Goal: Task Accomplishment & Management: Complete application form

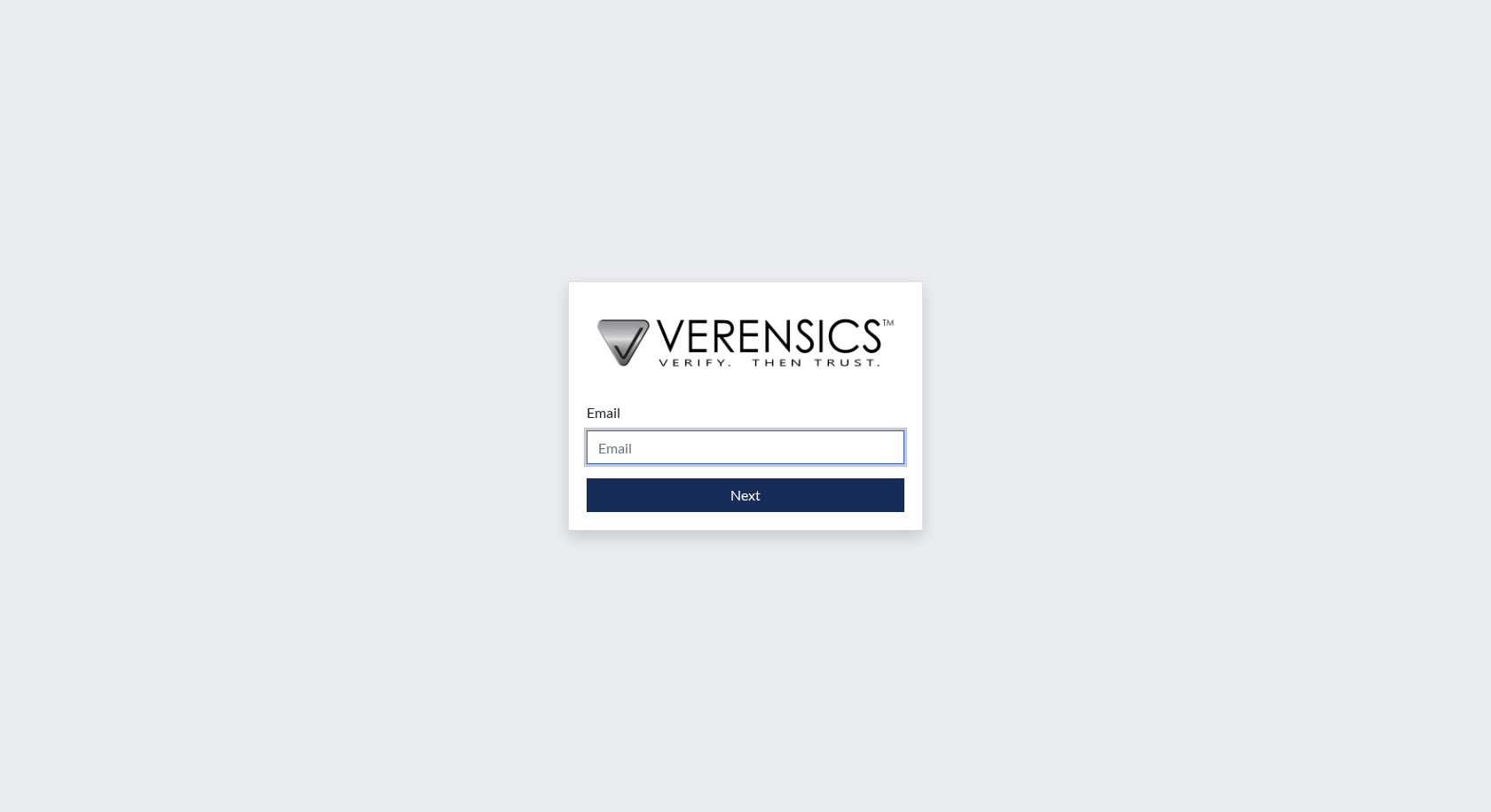
click at [646, 464] on input "Email" at bounding box center [746, 446] width 318 height 34
type input "[PERSON_NAME][EMAIL_ADDRESS][PERSON_NAME][DOMAIN_NAME]"
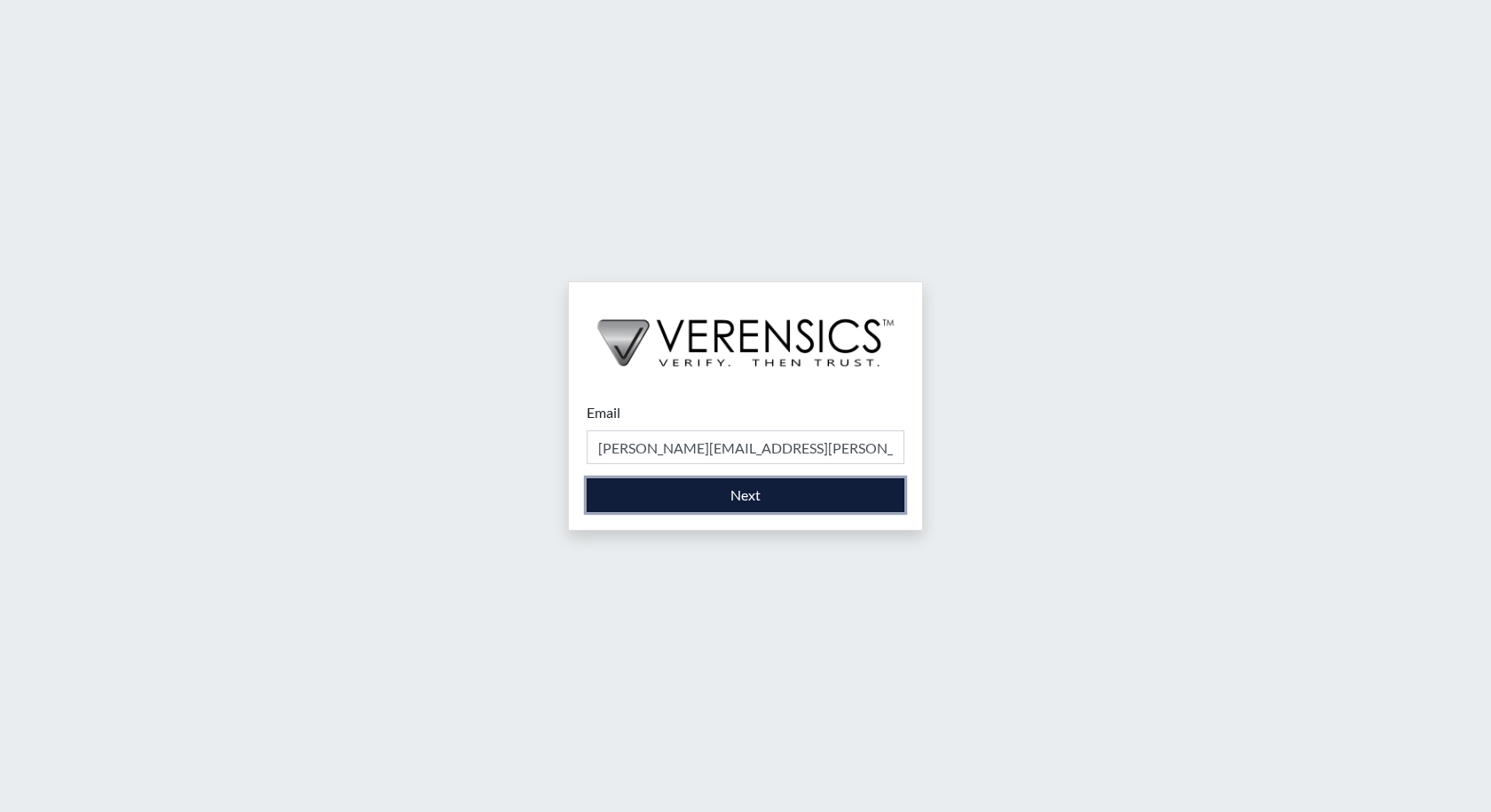
click at [742, 494] on button "Next" at bounding box center [746, 494] width 318 height 34
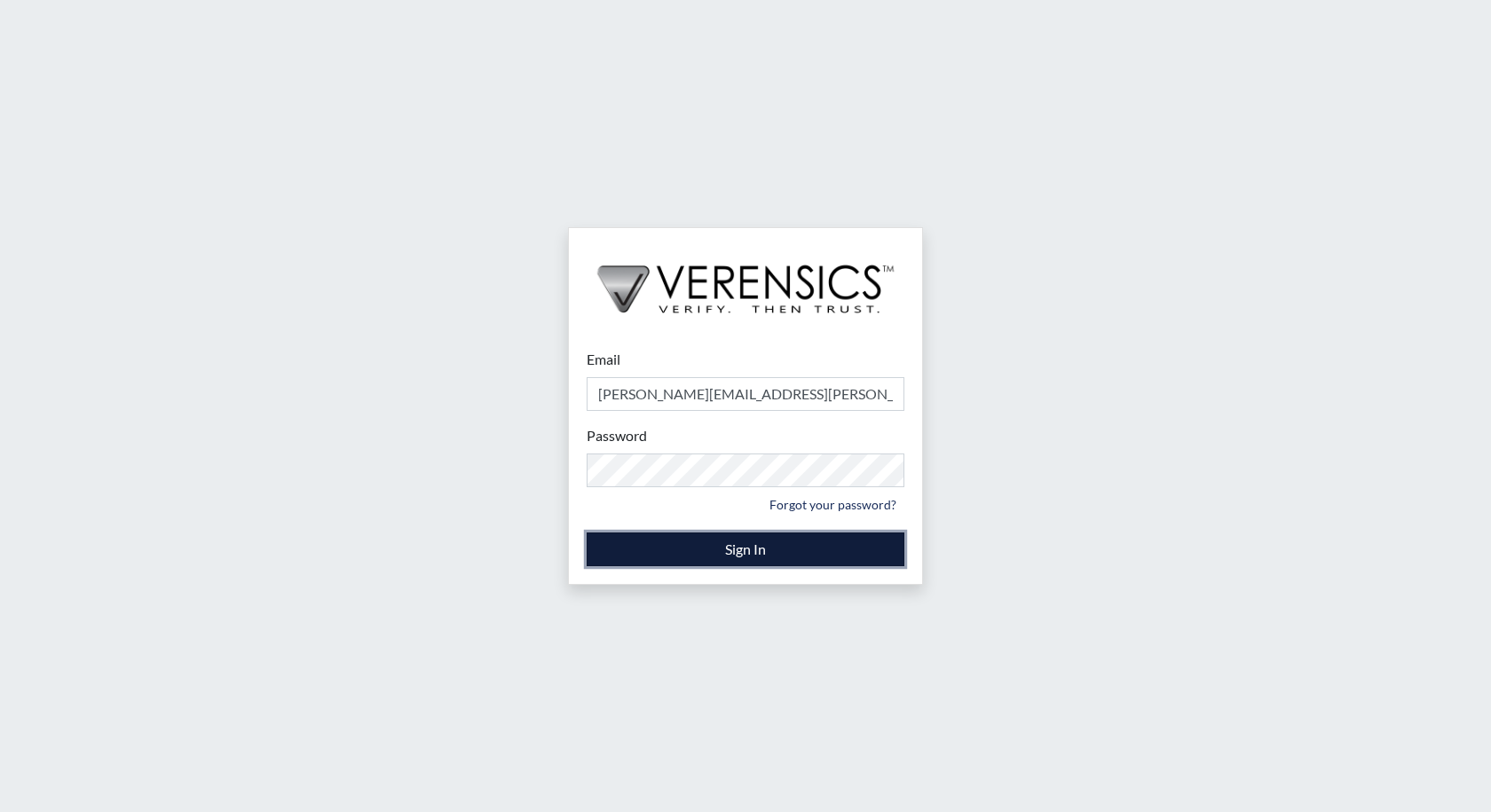
click at [767, 555] on button "Sign In" at bounding box center [746, 549] width 318 height 34
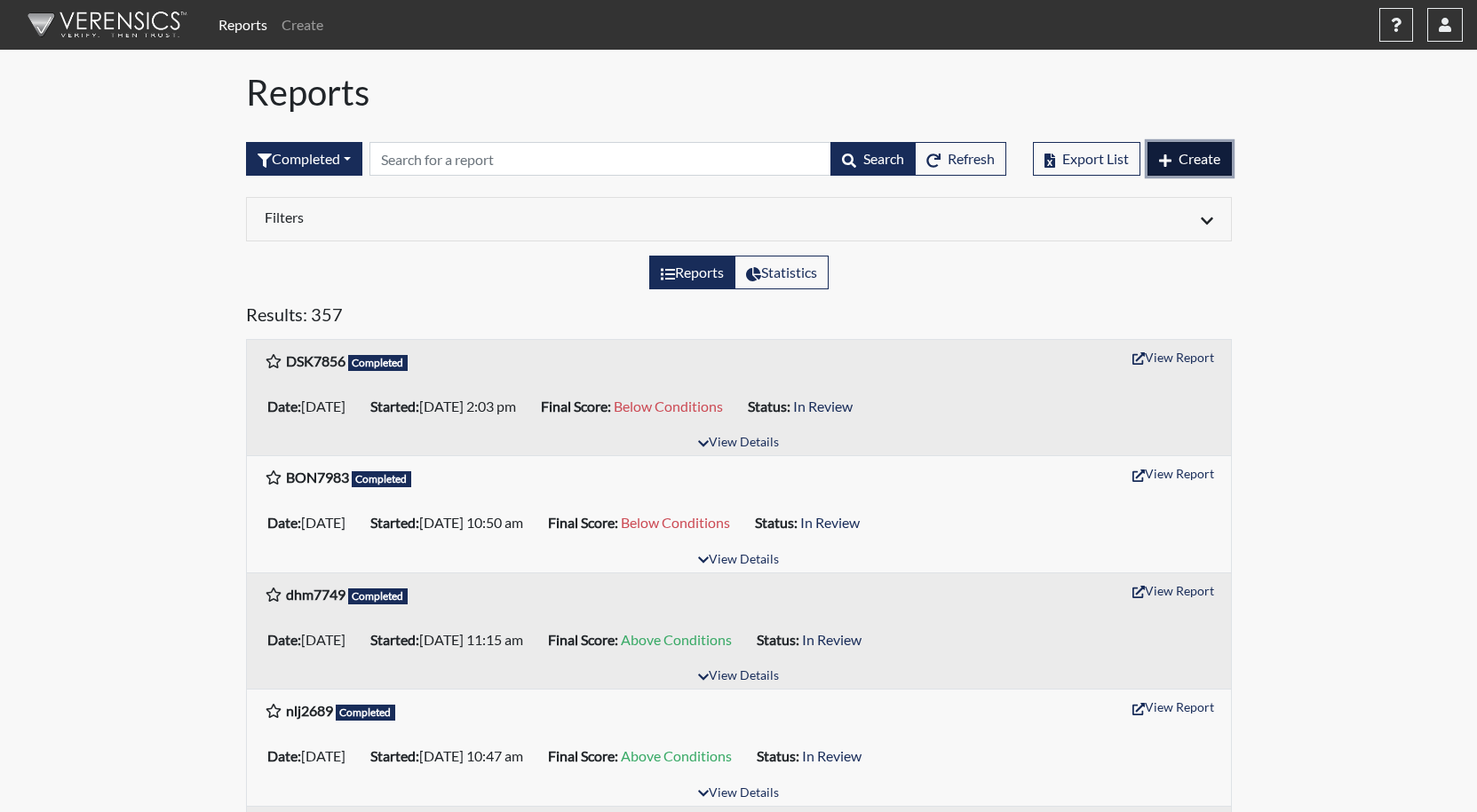
click at [1208, 154] on span "Create" at bounding box center [1199, 158] width 42 height 17
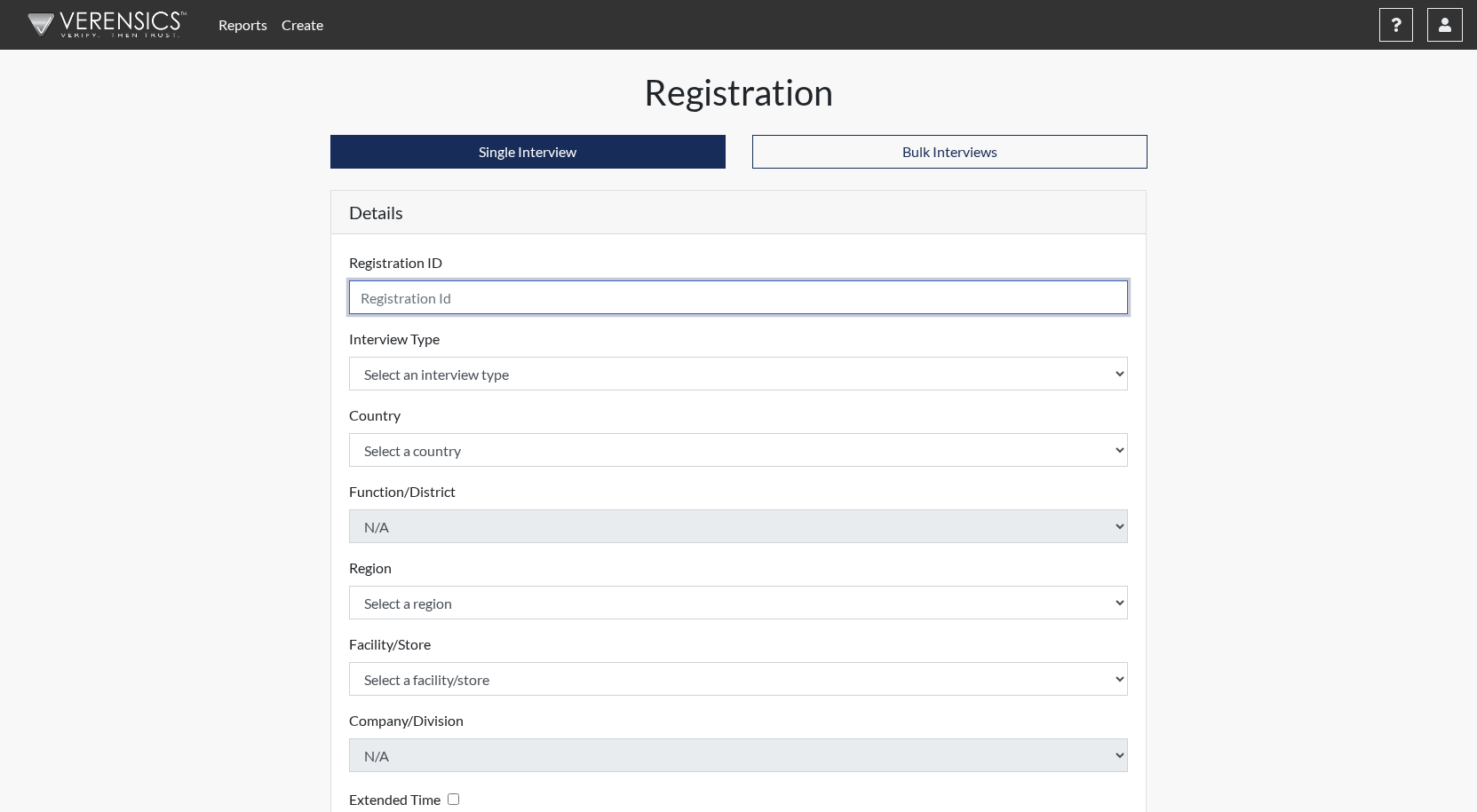
click at [427, 300] on input "text" at bounding box center [738, 297] width 780 height 34
type input "wew2361"
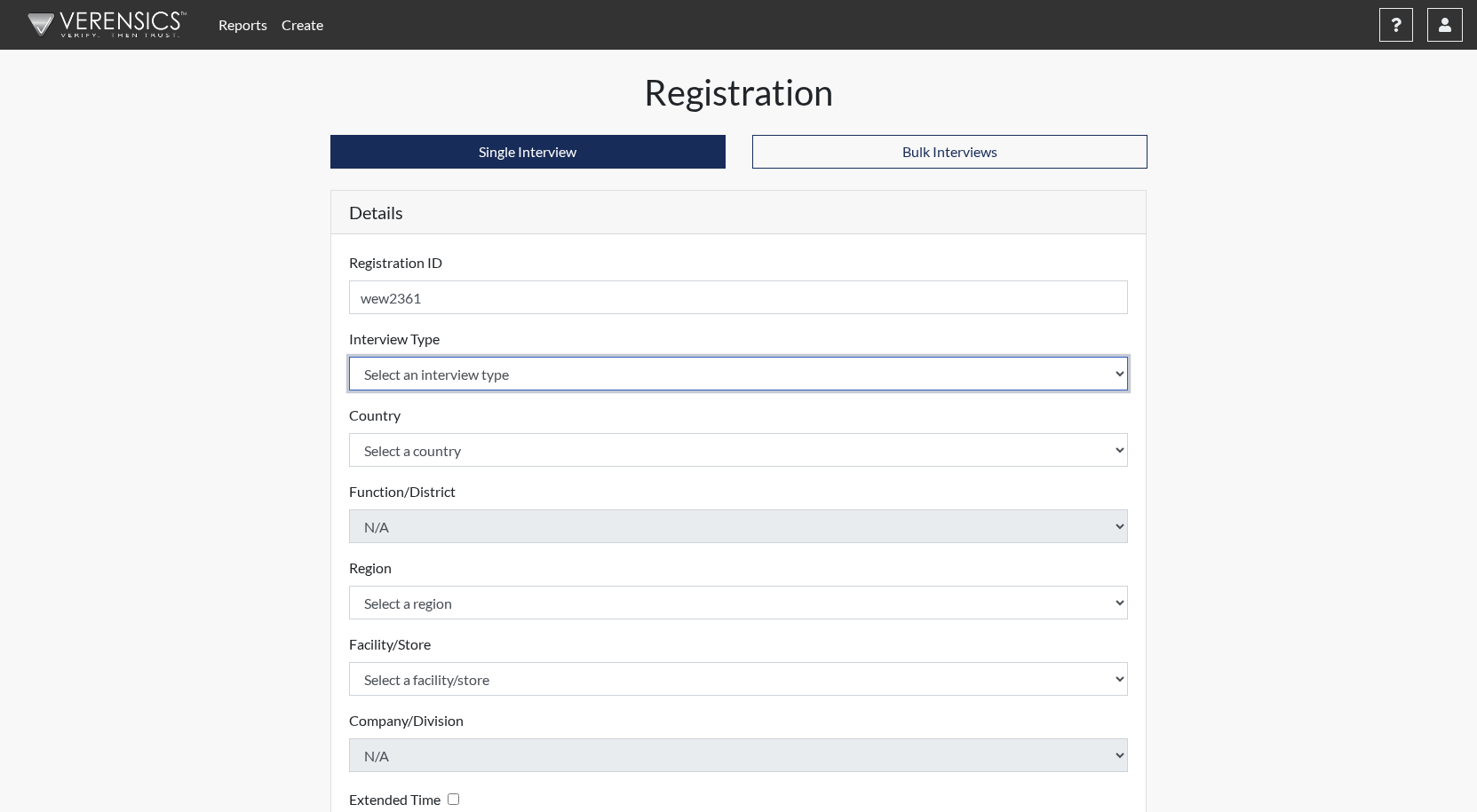
click at [428, 372] on select "Select an interview type Corrections Pre-Employment" at bounding box center [738, 373] width 780 height 34
select select "ff733e93-e1bf-11ea-9c9f-0eff0cf7eb8f"
click at [349, 357] on select "Select an interview type Corrections Pre-Employment" at bounding box center [738, 373] width 780 height 34
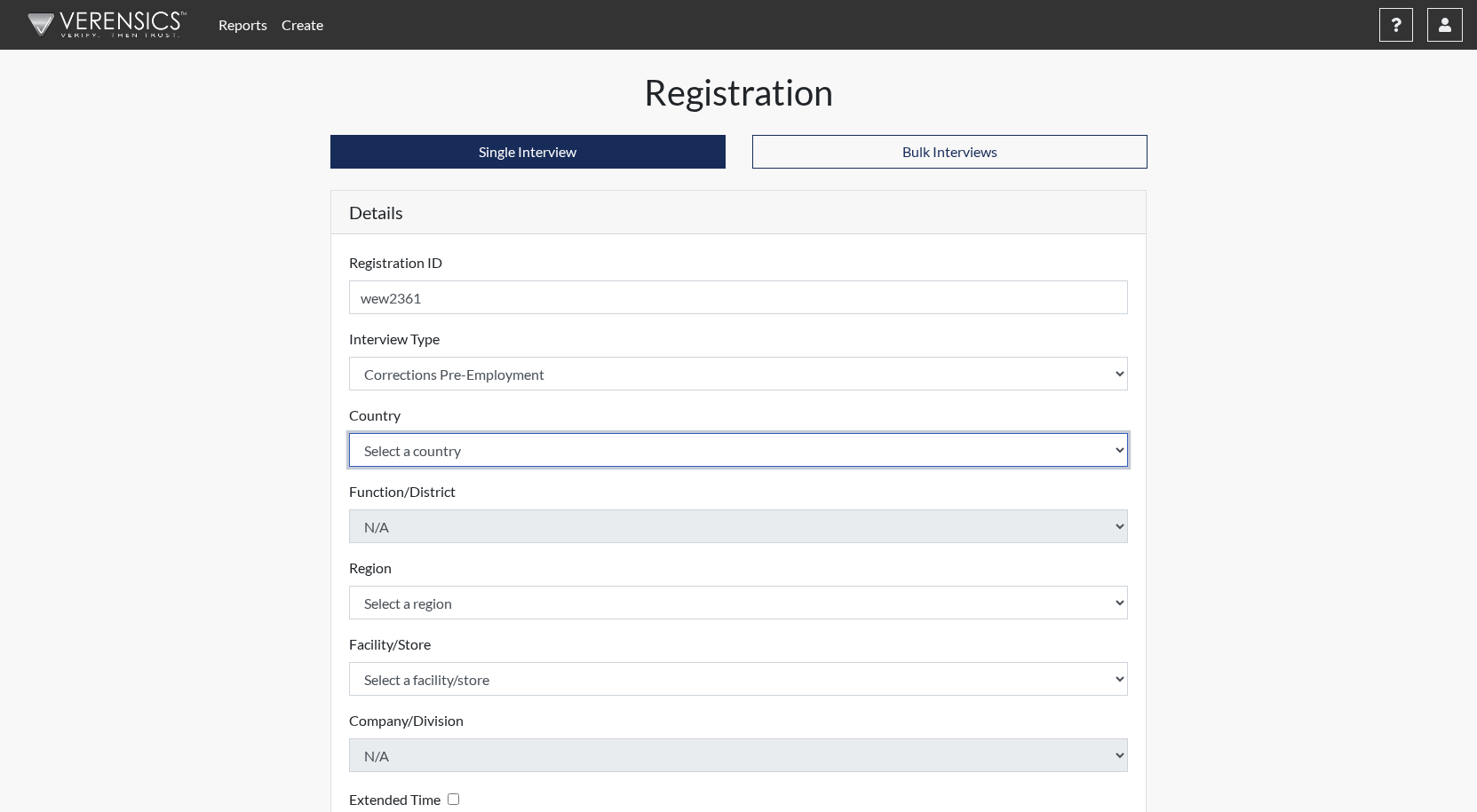
click at [403, 448] on select "Select a country [GEOGRAPHIC_DATA] [GEOGRAPHIC_DATA]" at bounding box center [738, 449] width 780 height 34
select select "united-states-of-[GEOGRAPHIC_DATA]"
click at [349, 433] on select "Select a country [GEOGRAPHIC_DATA] [GEOGRAPHIC_DATA]" at bounding box center [738, 449] width 780 height 34
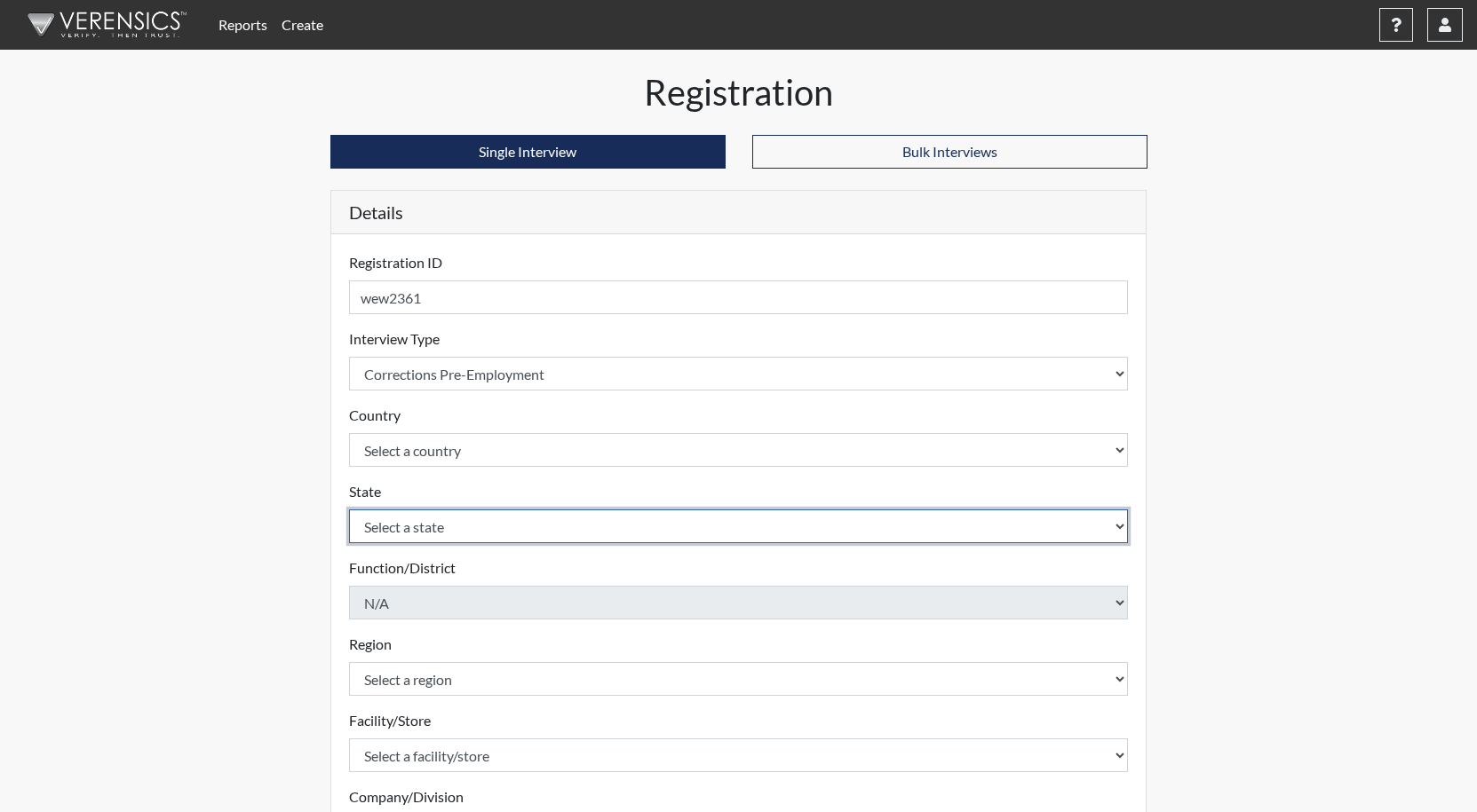
click at [417, 531] on select "Select a state [US_STATE] [US_STATE] [US_STATE] [US_STATE] [US_STATE] [US_STATE…" at bounding box center [738, 526] width 780 height 34
select select "GA"
click at [349, 510] on select "Select a state [US_STATE] [US_STATE] [US_STATE] [US_STATE] [US_STATE] [US_STATE…" at bounding box center [738, 526] width 780 height 34
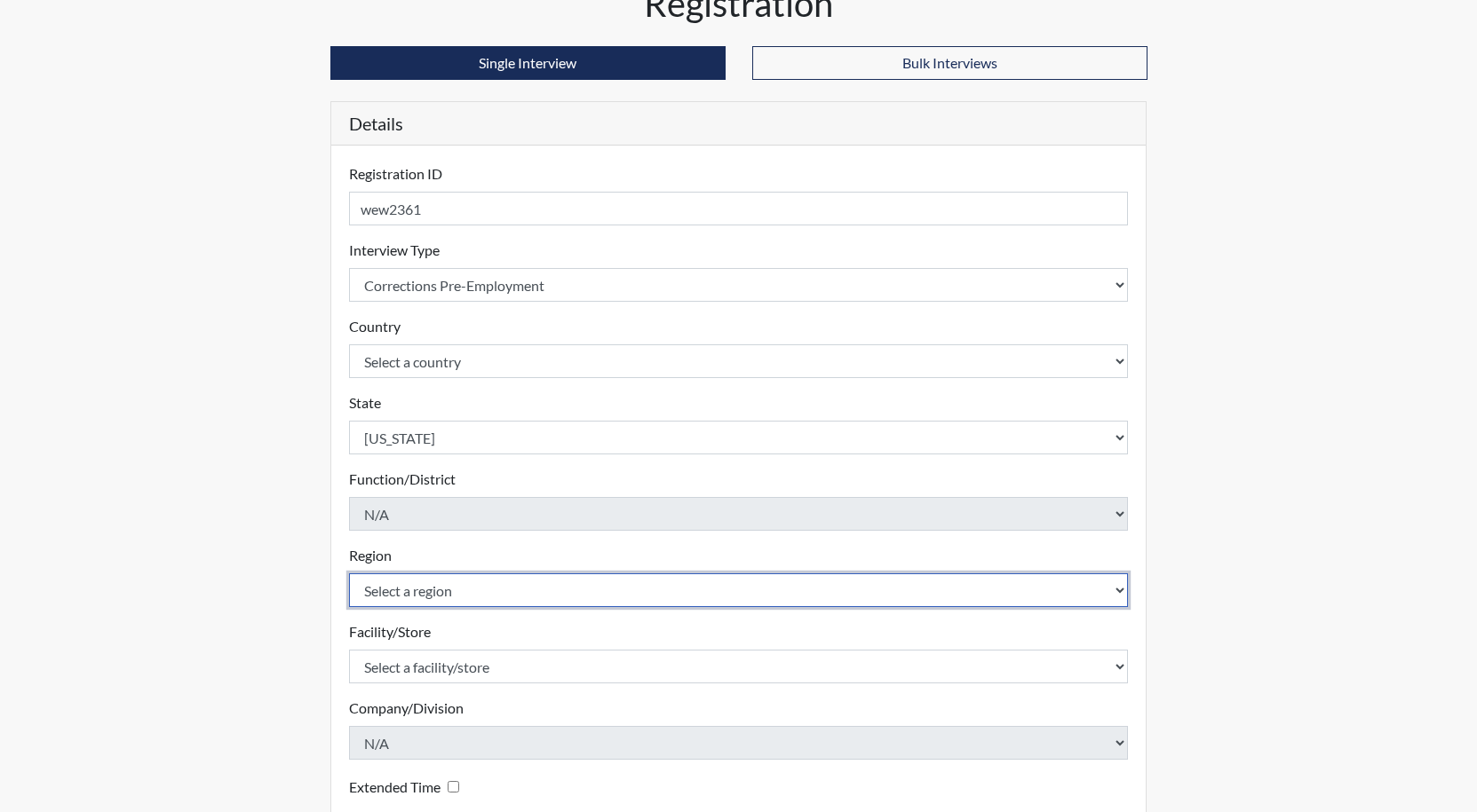
click at [463, 595] on select "Select a region [GEOGRAPHIC_DATA]" at bounding box center [738, 590] width 780 height 34
select select "8bdab1f8-09d2-48bf-ae6d-f2dae3084107"
click at [349, 573] on select "Select a region [GEOGRAPHIC_DATA]" at bounding box center [738, 590] width 780 height 34
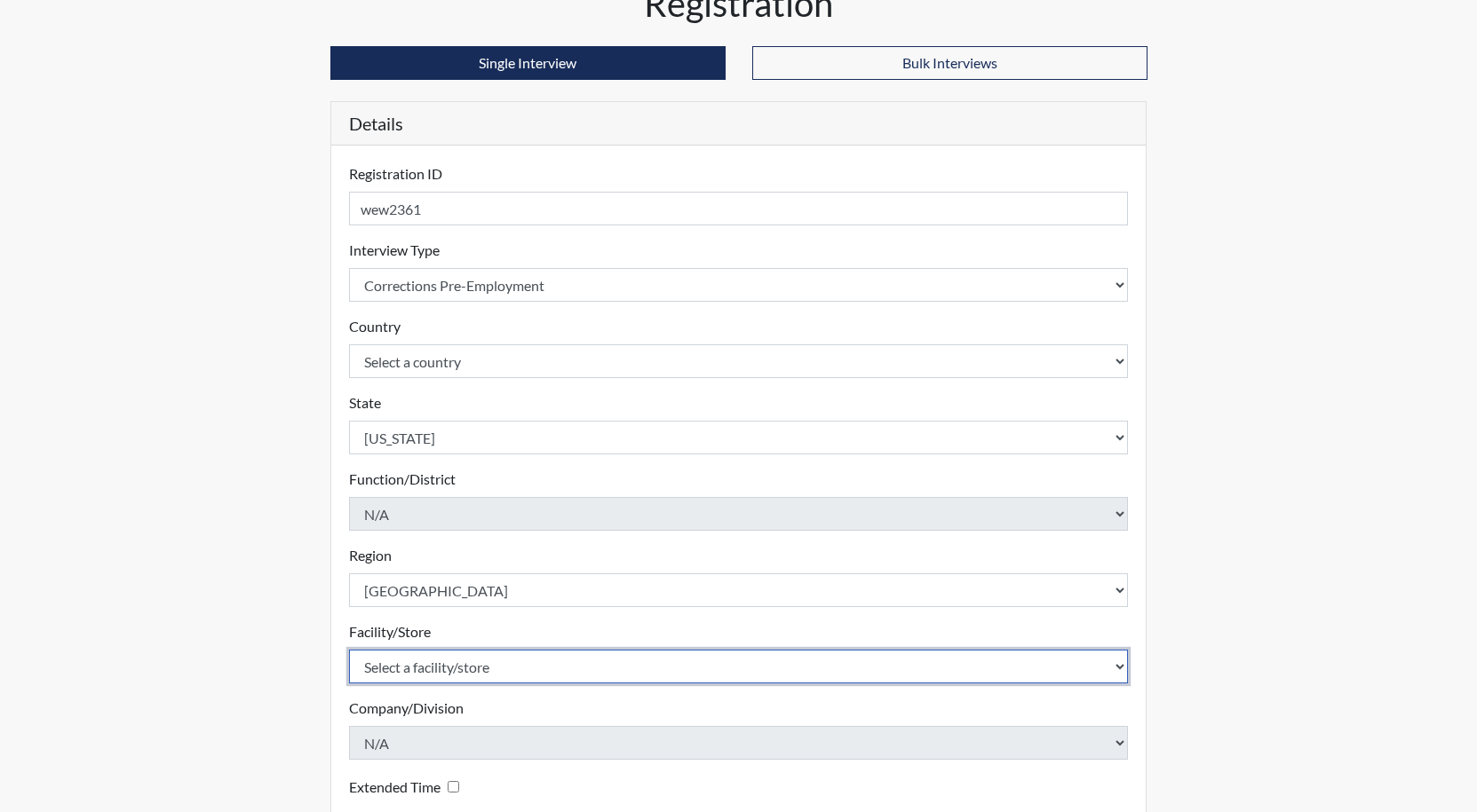
click at [469, 674] on select "Select a facility/store GD&CP SMU*+" at bounding box center [738, 666] width 780 height 34
select select "43ff33d3-b326-4461-b740-f0025afaca61"
click at [349, 650] on select "Select a facility/store GD&CP SMU*+" at bounding box center [738, 666] width 780 height 34
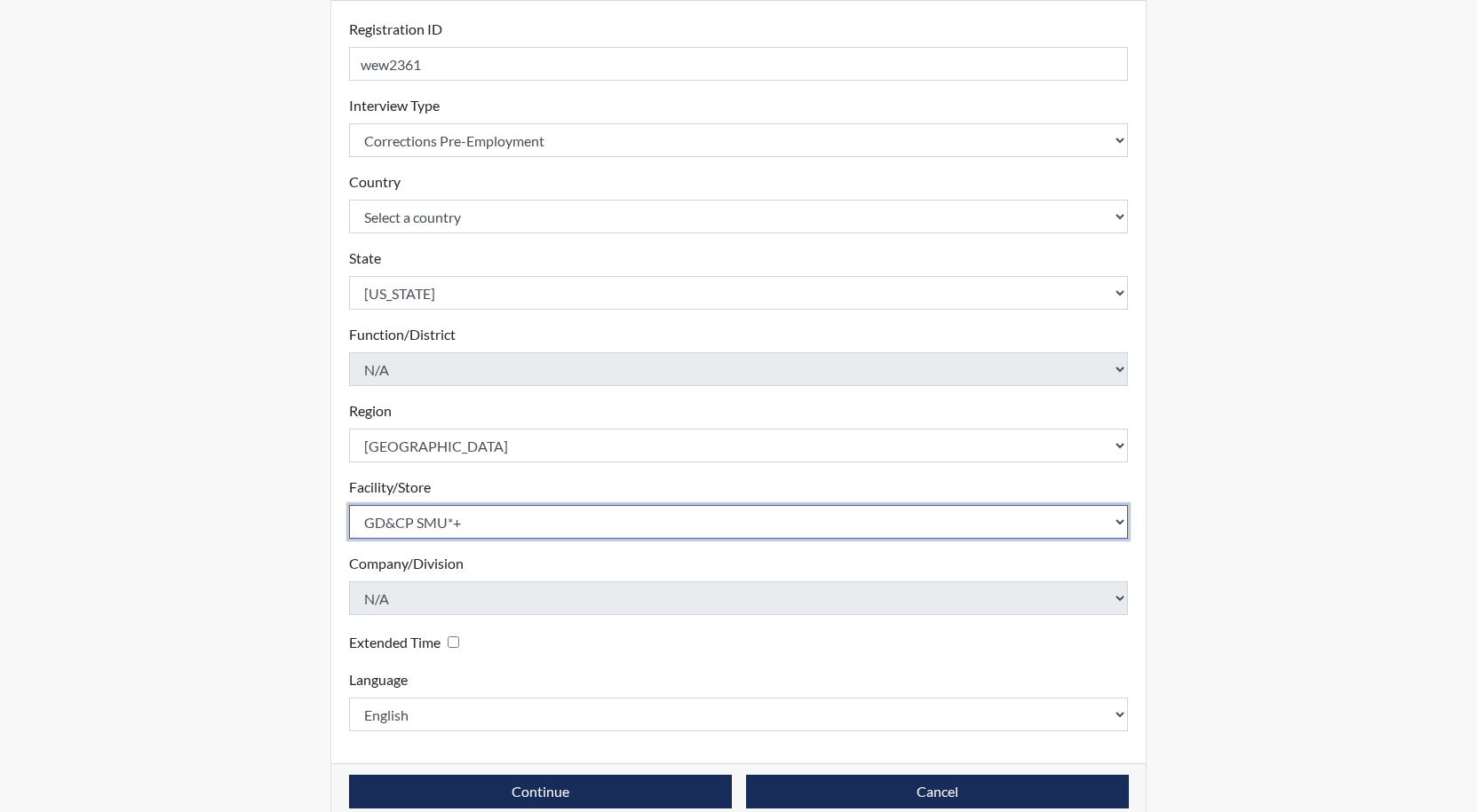
scroll to position [263, 0]
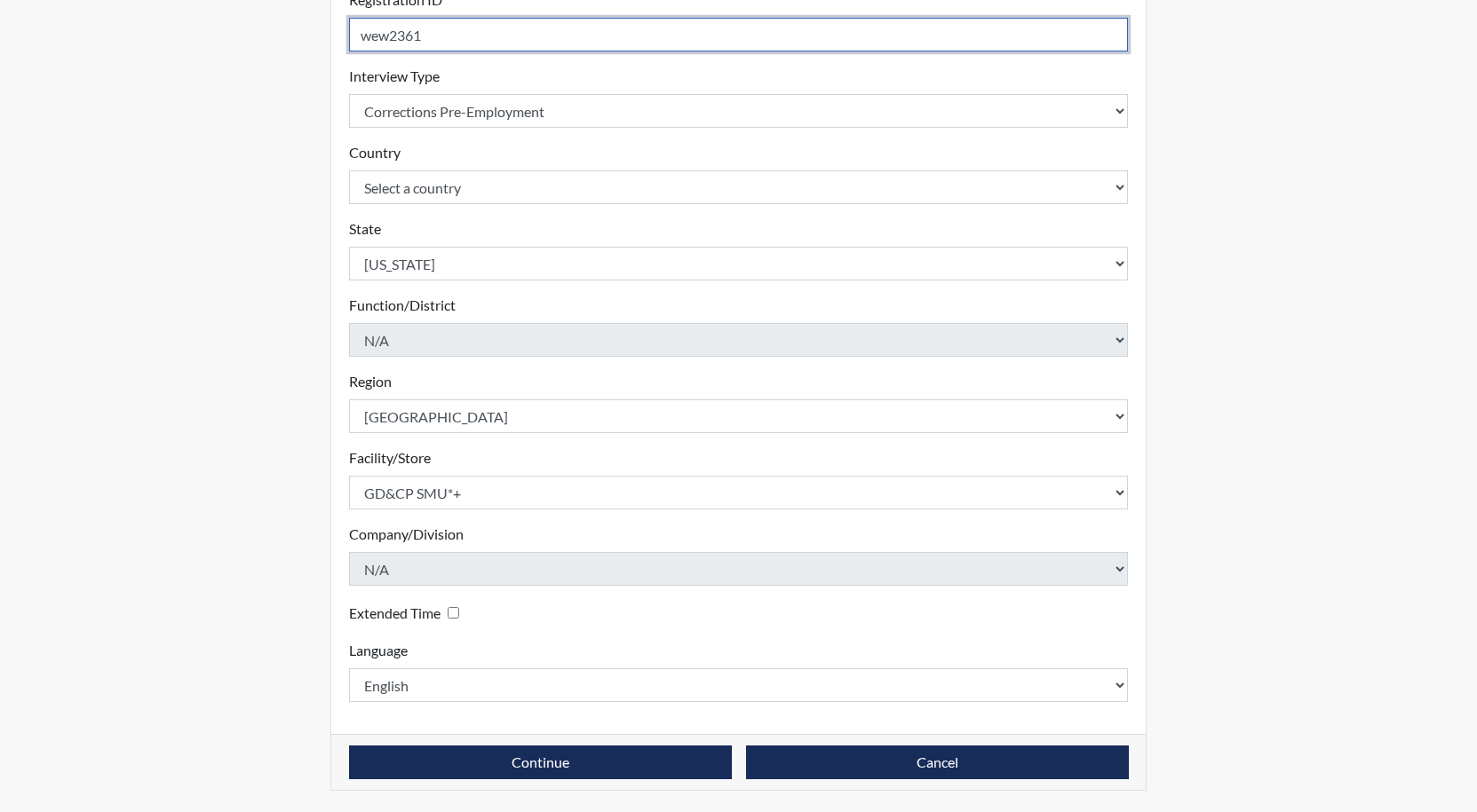
click at [388, 35] on input "wew2361" at bounding box center [738, 34] width 780 height 34
type input "WPW2361"
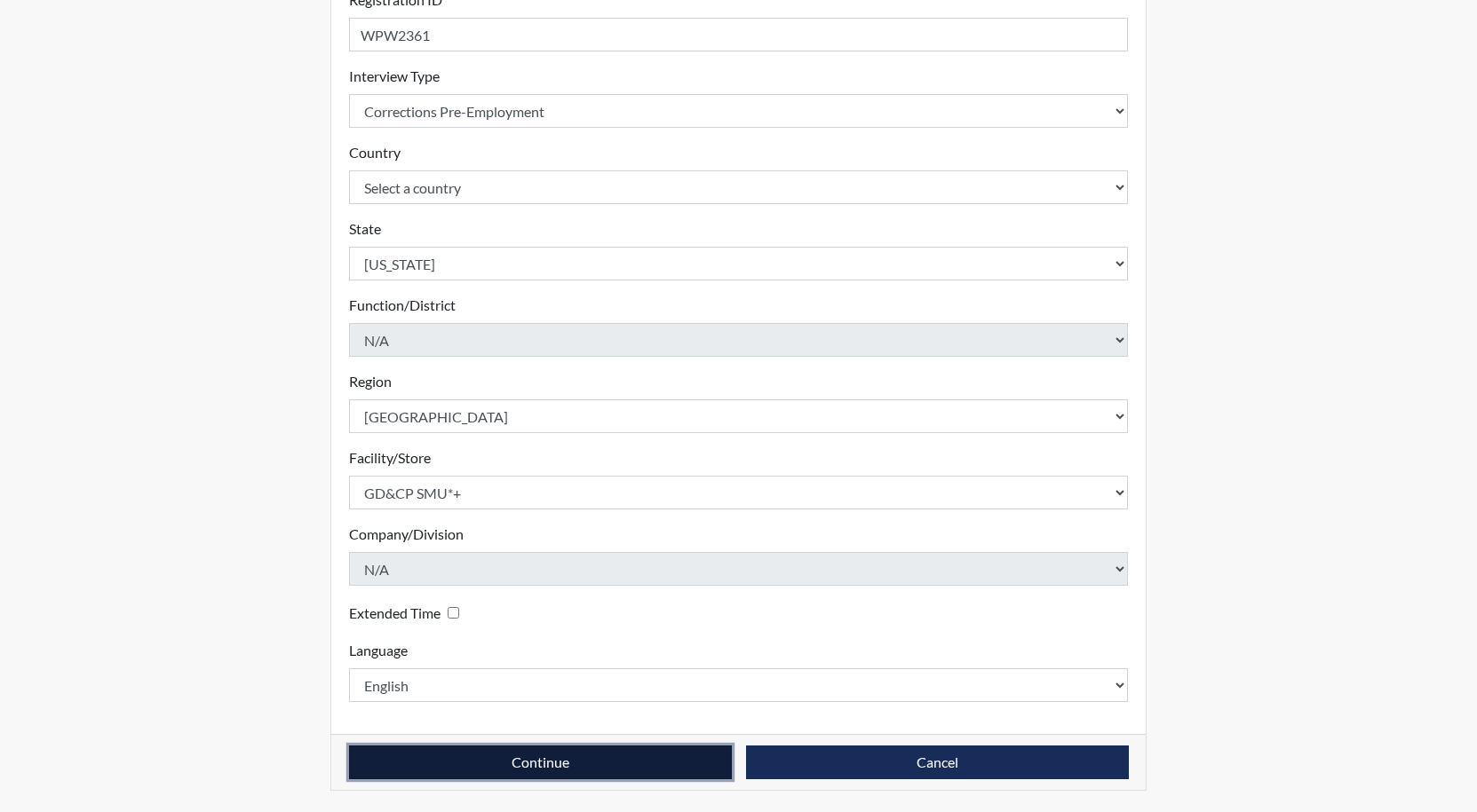
click at [563, 758] on button "Continue" at bounding box center [540, 762] width 383 height 34
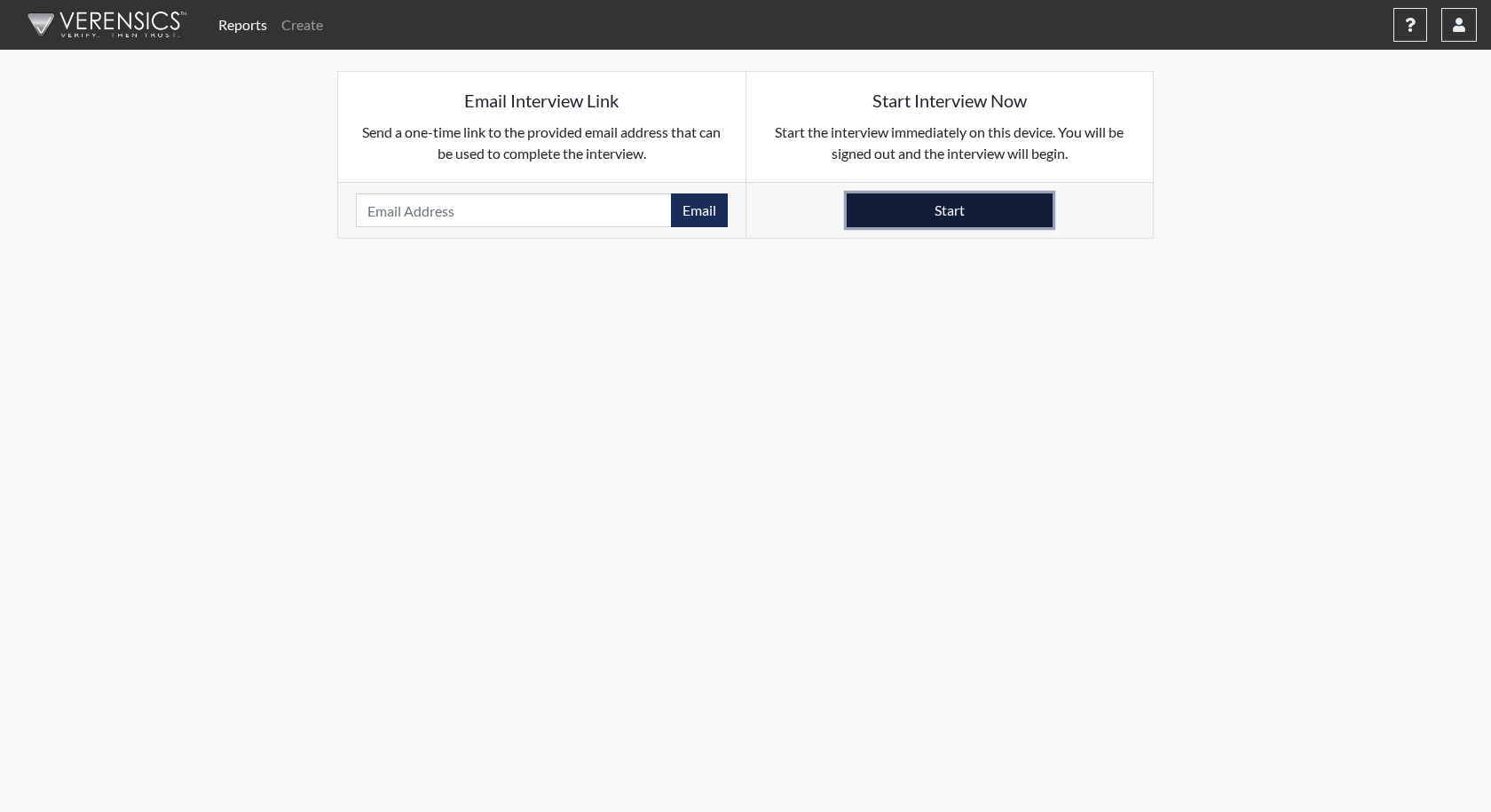
click at [968, 207] on button "Start" at bounding box center [949, 210] width 206 height 34
